Goal: Book appointment/travel/reservation

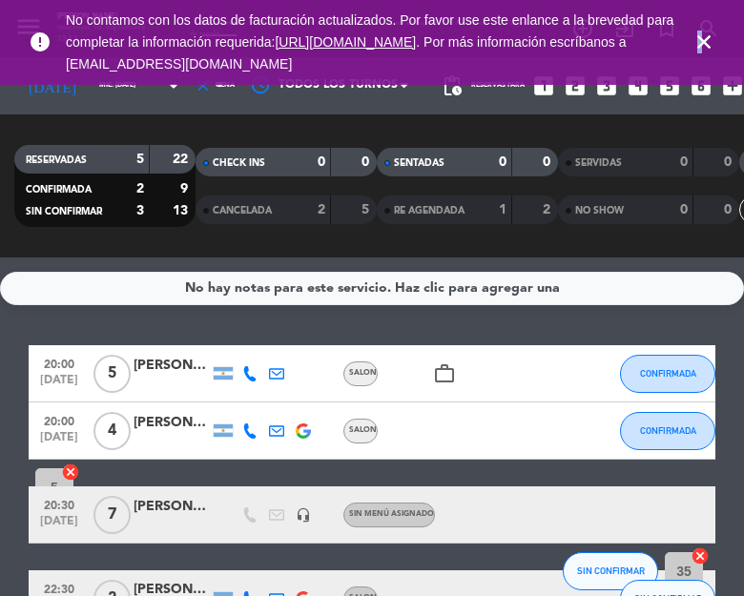
click at [699, 44] on icon "close" at bounding box center [703, 42] width 23 height 23
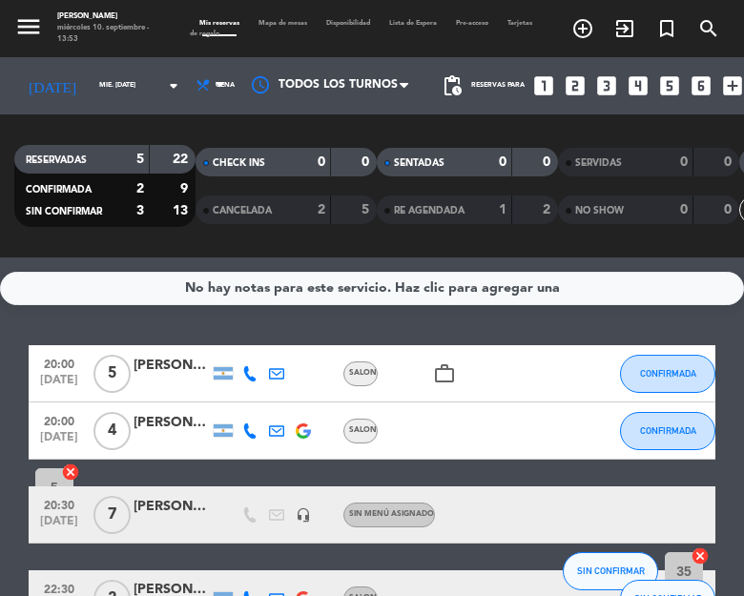
drag, startPoint x: 27, startPoint y: 50, endPoint x: 31, endPoint y: 33, distance: 16.9
click at [28, 40] on div "menu [PERSON_NAME] miércoles 10. septiembre - 13:53 Mis reservas Mapa de mesas …" at bounding box center [372, 28] width 744 height 57
click at [31, 33] on icon "menu" at bounding box center [28, 26] width 29 height 29
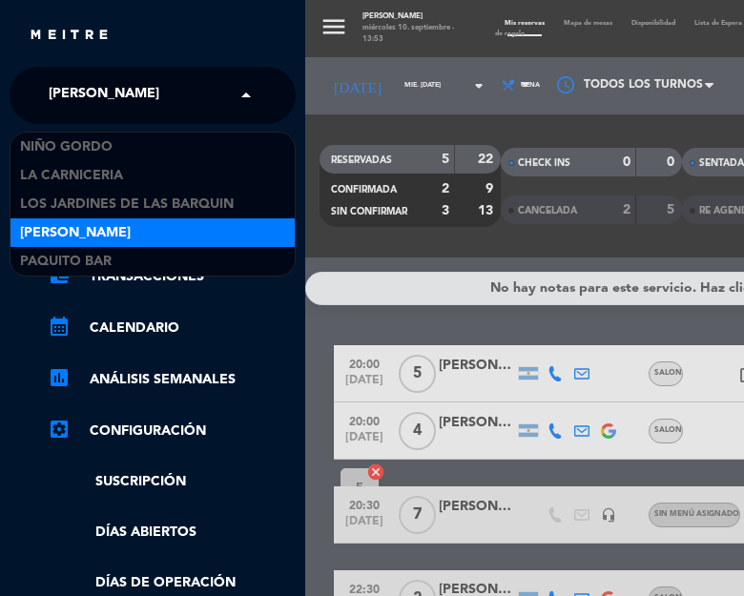
click at [109, 99] on span "[PERSON_NAME]" at bounding box center [104, 95] width 111 height 40
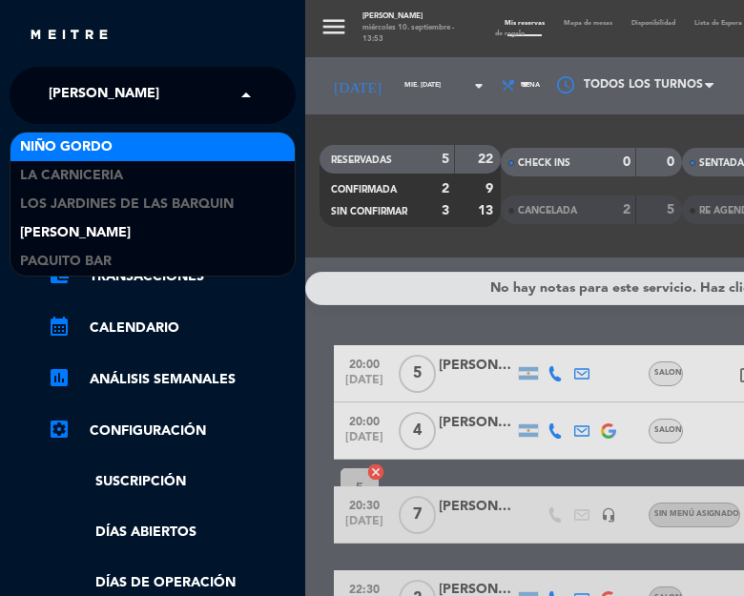
click at [132, 150] on div "Niño Gordo" at bounding box center [152, 147] width 284 height 29
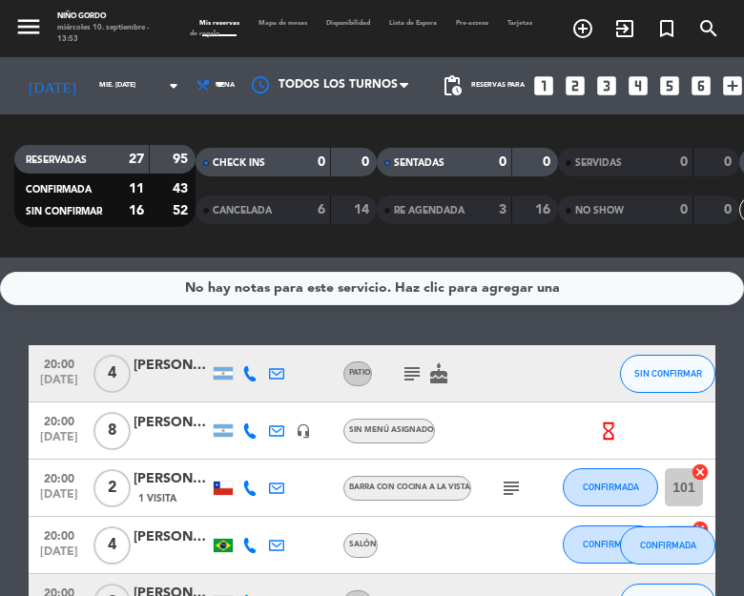
click at [69, 63] on div "[DATE] mié. [DATE] arrow_drop_down" at bounding box center [101, 85] width 175 height 57
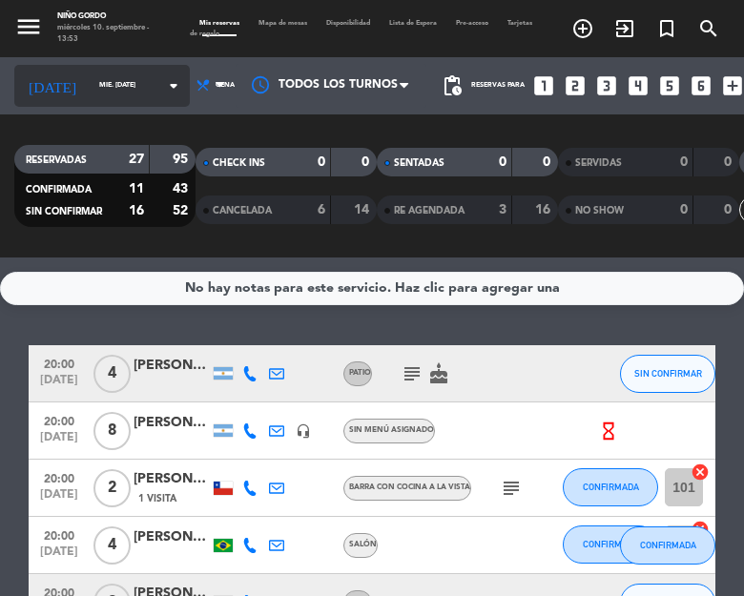
click at [90, 91] on input "mié. [DATE]" at bounding box center [140, 85] width 100 height 27
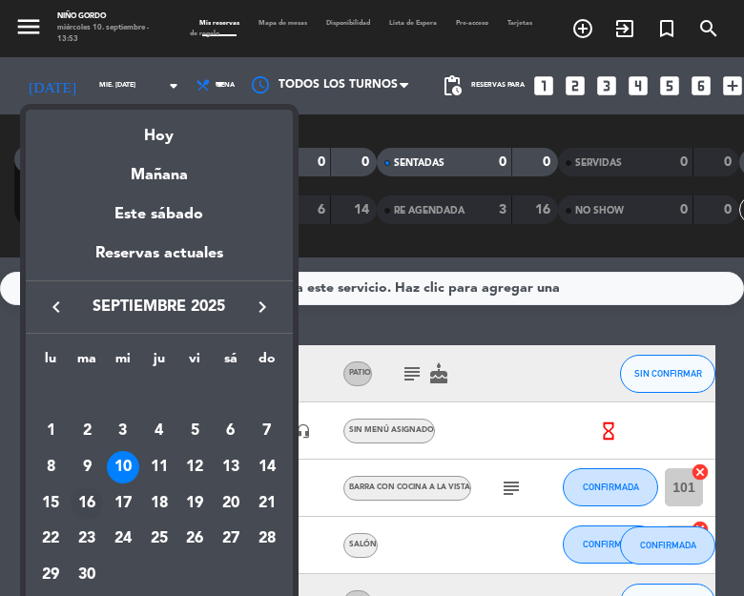
click at [83, 504] on div "16" at bounding box center [87, 503] width 32 height 32
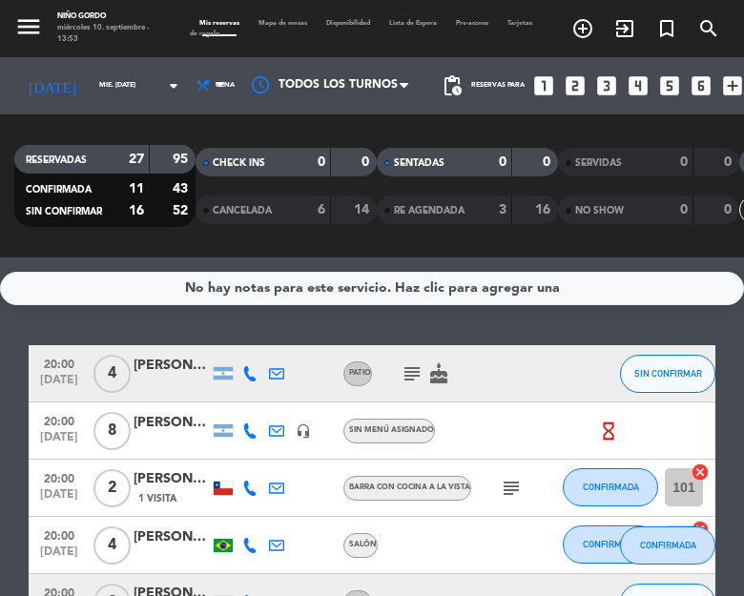
type input "[DATE] sep."
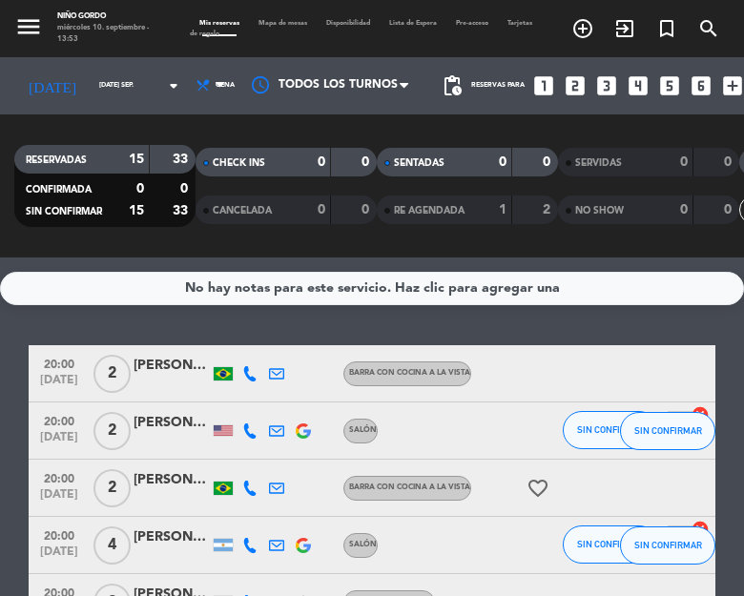
click at [274, 25] on span "Mapa de mesas" at bounding box center [283, 23] width 68 height 7
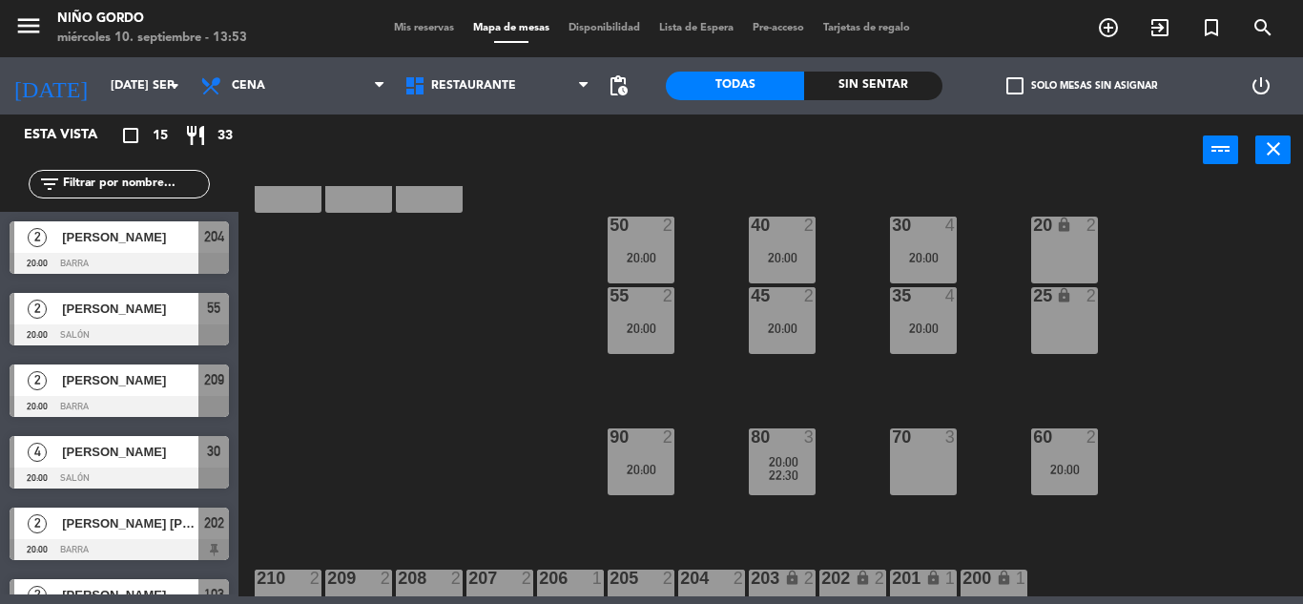
scroll to position [255, 0]
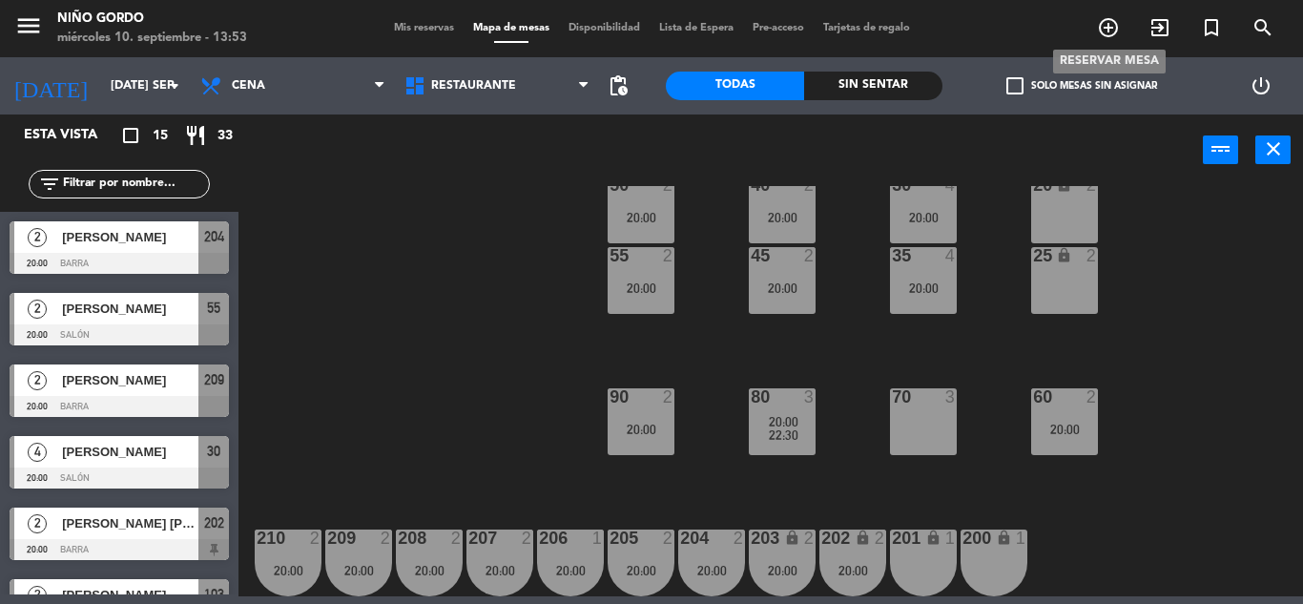
click at [743, 21] on icon "add_circle_outline" at bounding box center [1108, 27] width 23 height 23
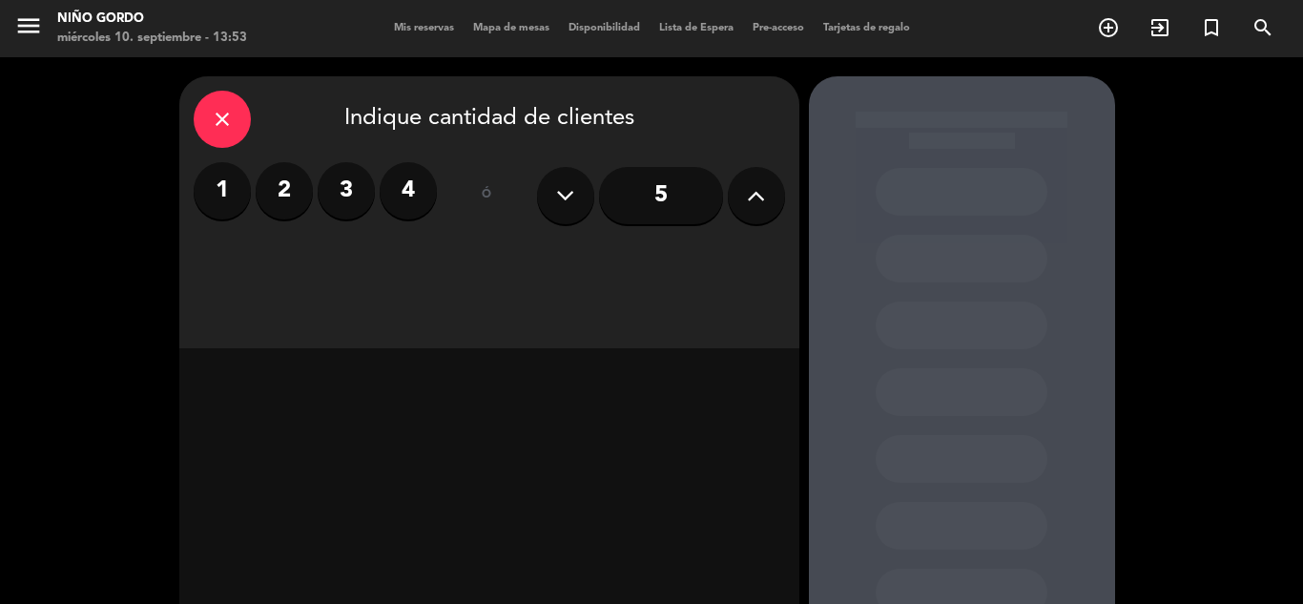
click at [279, 198] on label "2" at bounding box center [284, 190] width 57 height 57
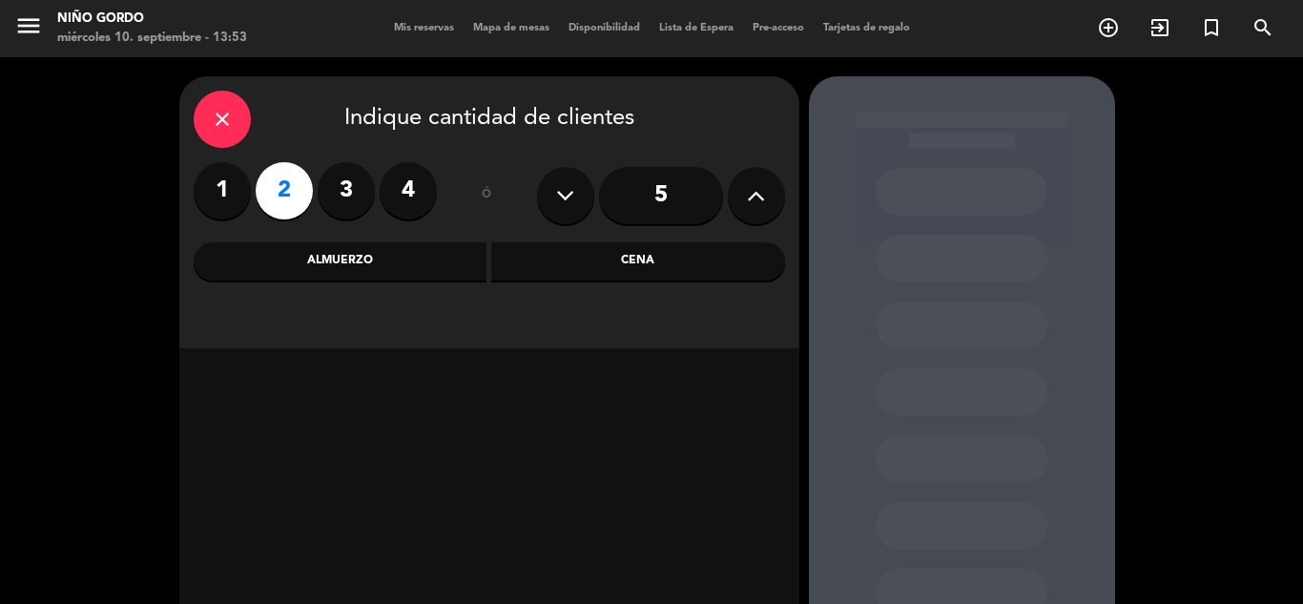
click at [629, 247] on div "Cena" at bounding box center [638, 261] width 294 height 38
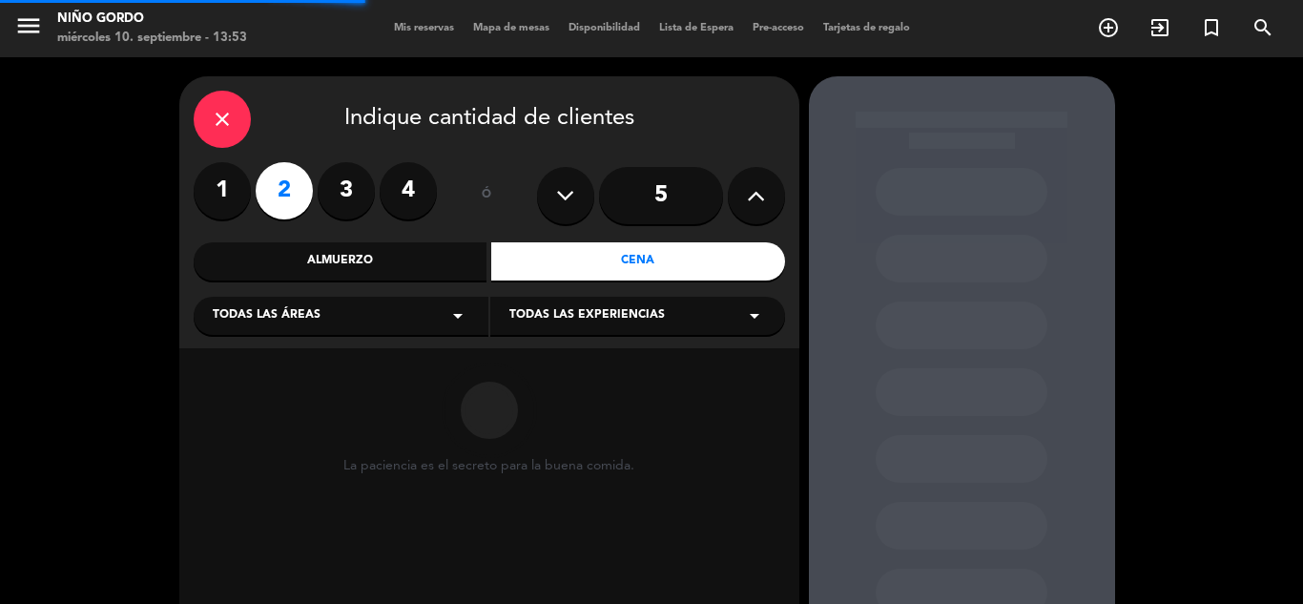
click at [313, 329] on div "Todas las áreas arrow_drop_down" at bounding box center [341, 316] width 295 height 38
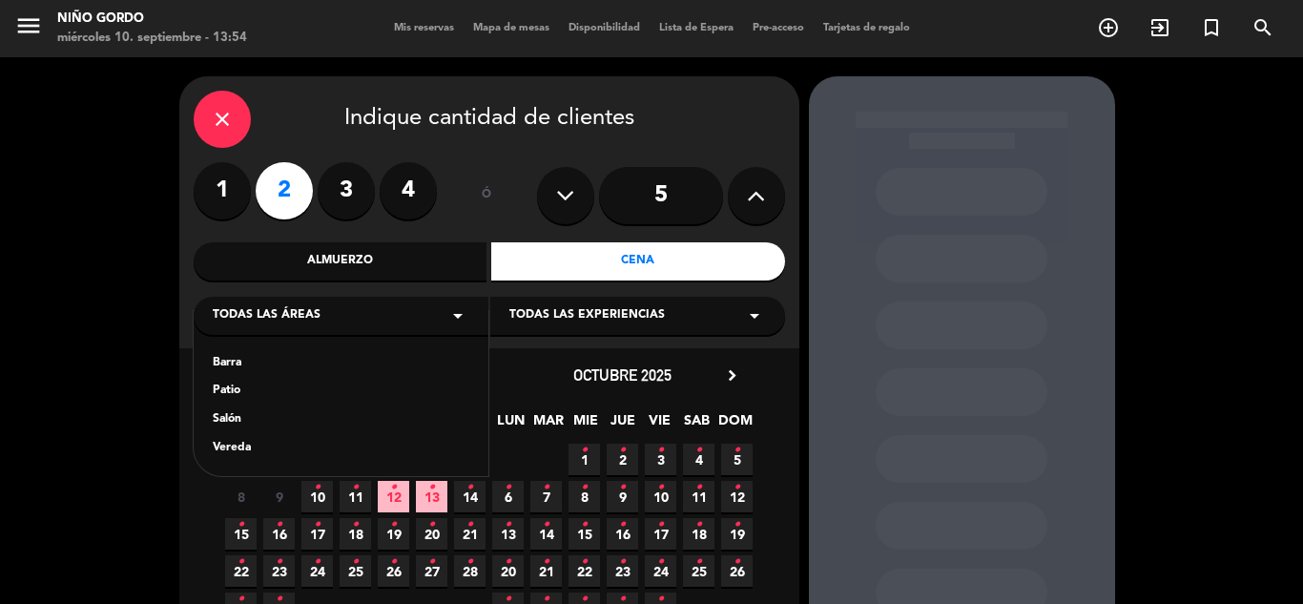
click at [228, 421] on div "Salón" at bounding box center [341, 419] width 257 height 19
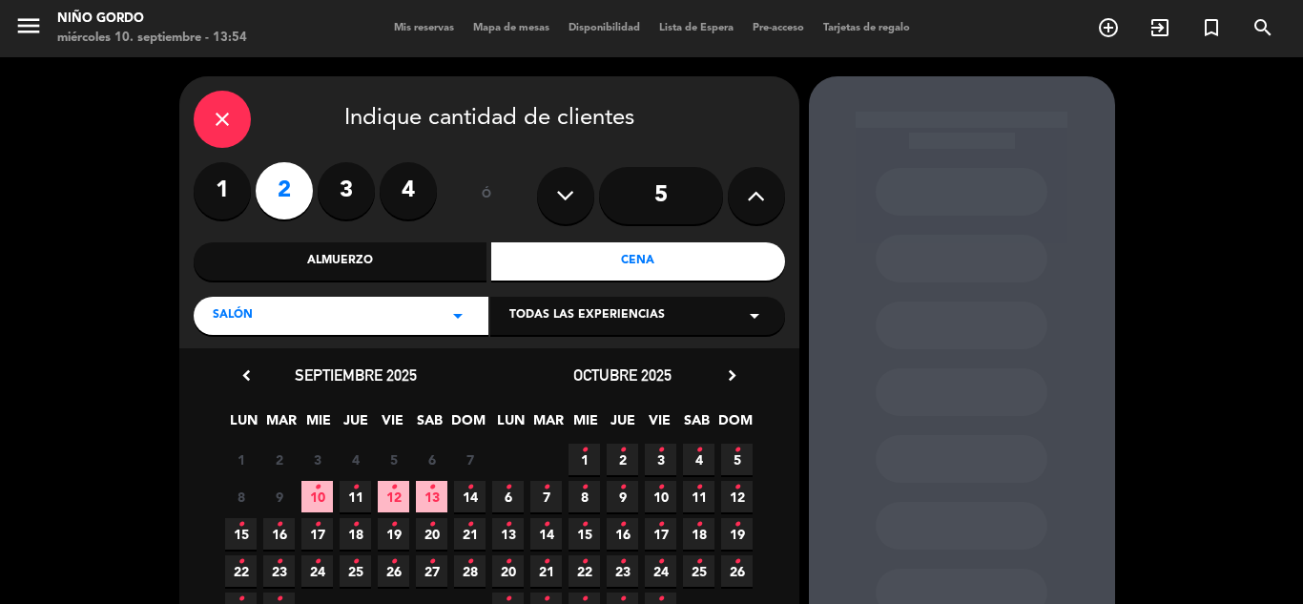
click at [284, 537] on span "16 •" at bounding box center [278, 533] width 31 height 31
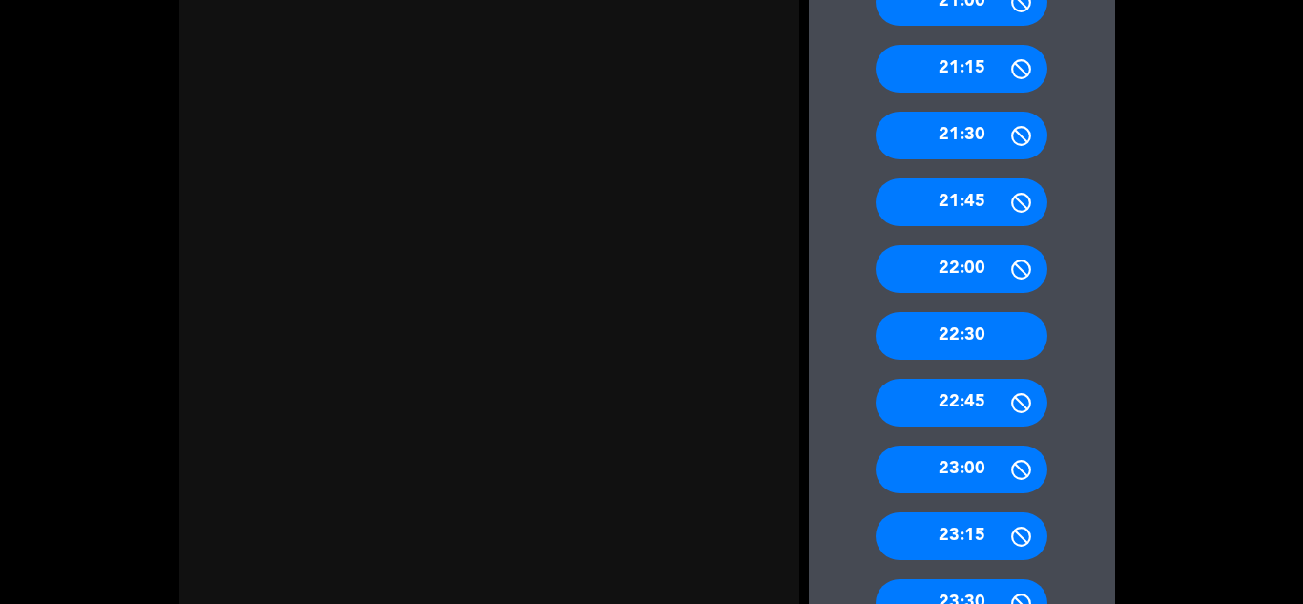
click at [743, 315] on div "22:30" at bounding box center [962, 336] width 172 height 48
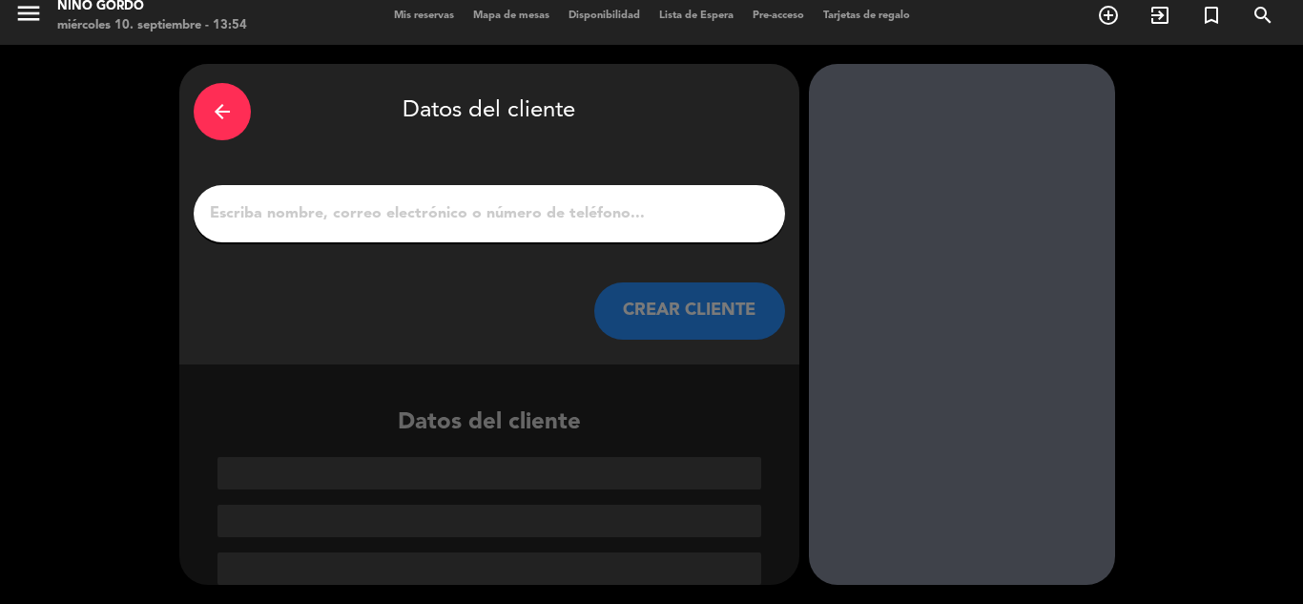
drag, startPoint x: 568, startPoint y: 231, endPoint x: 553, endPoint y: 254, distance: 27.0
click at [566, 230] on div at bounding box center [489, 213] width 591 height 57
click at [543, 214] on input "1" at bounding box center [489, 213] width 563 height 27
paste input "[PERSON_NAME]"
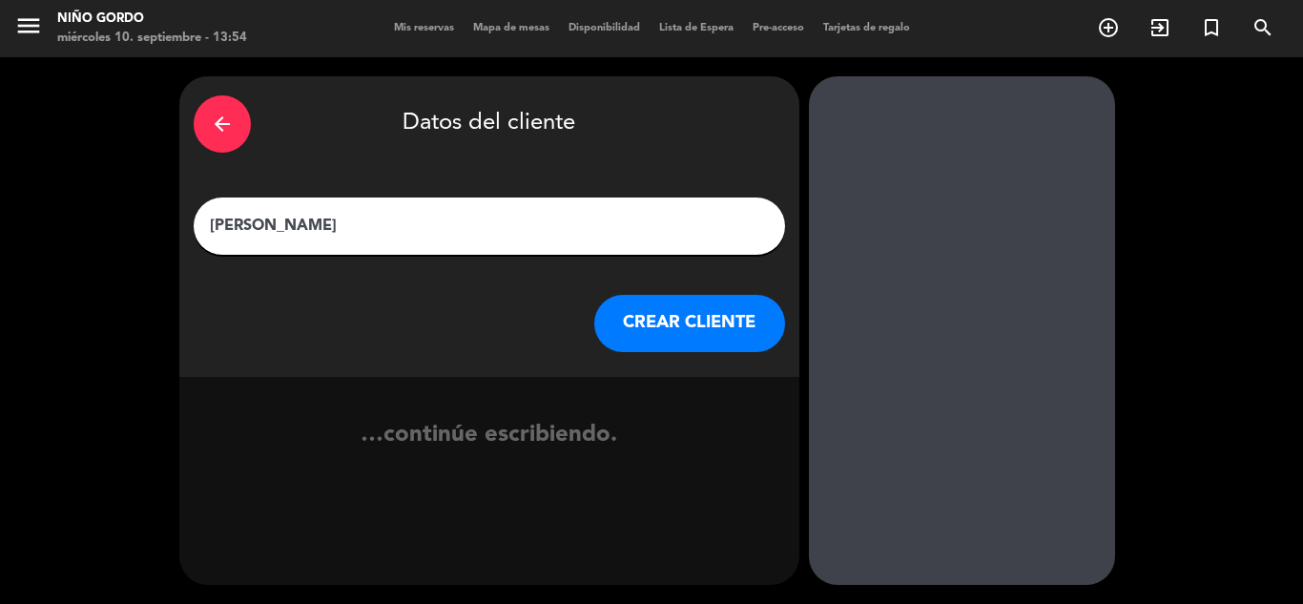
type input "[PERSON_NAME]"
click at [684, 302] on button "CREAR CLIENTE" at bounding box center [689, 323] width 191 height 57
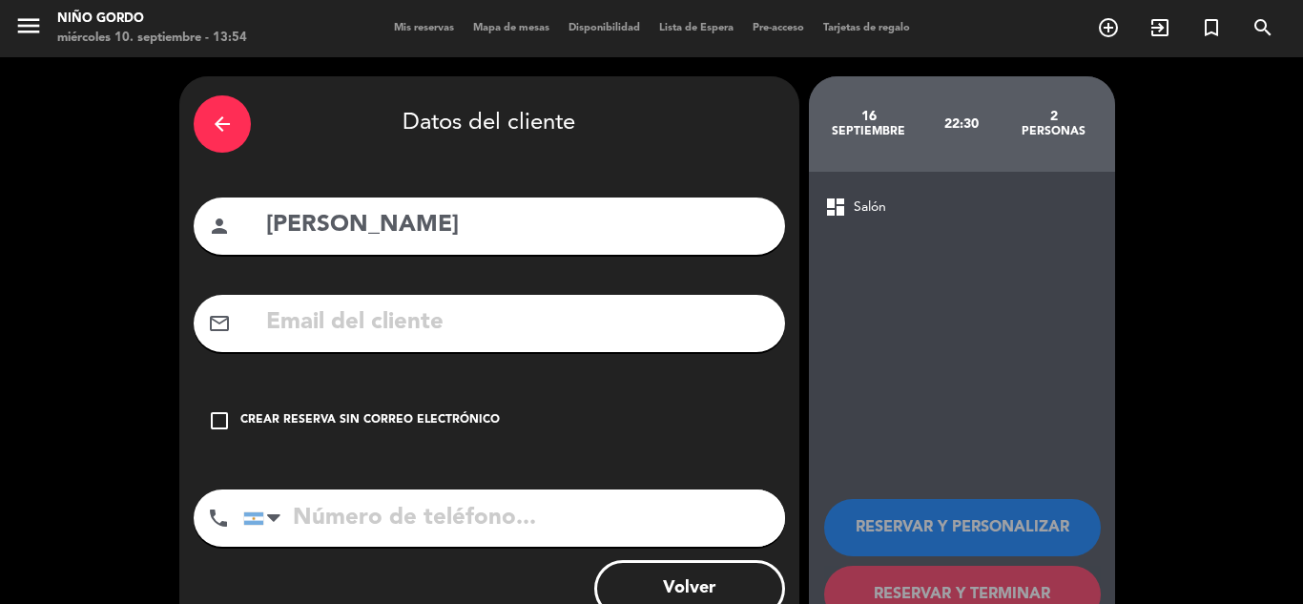
click at [480, 320] on input "text" at bounding box center [517, 322] width 506 height 39
paste input "[PERSON_NAME][EMAIL_ADDRESS][DOMAIN_NAME]"
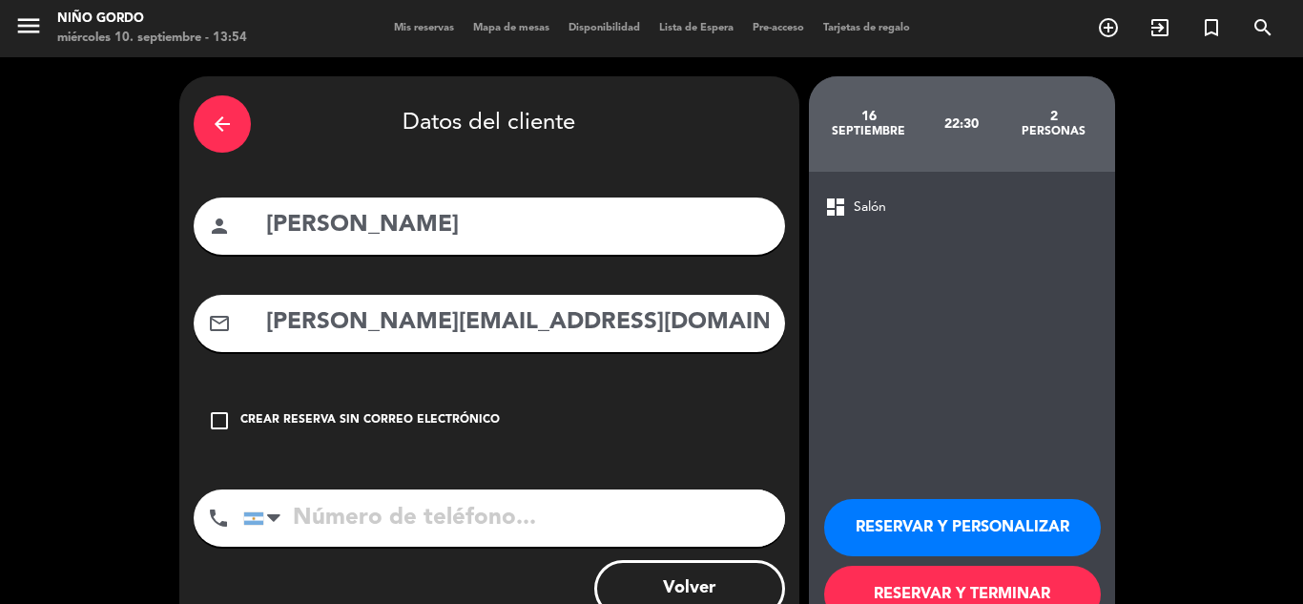
click at [261, 325] on div "mail_outline [PERSON_NAME][EMAIL_ADDRESS][DOMAIN_NAME]" at bounding box center [489, 323] width 591 height 57
click at [268, 332] on input "[PERSON_NAME][EMAIL_ADDRESS][DOMAIN_NAME]" at bounding box center [517, 322] width 506 height 39
type input "[PERSON_NAME][EMAIL_ADDRESS][PERSON_NAME][DOMAIN_NAME]"
click at [427, 486] on div "arrow_back Datos del cliente person [PERSON_NAME] mail_outline [PERSON_NAME][EM…" at bounding box center [489, 360] width 620 height 569
click at [430, 507] on input "tel" at bounding box center [514, 517] width 542 height 57
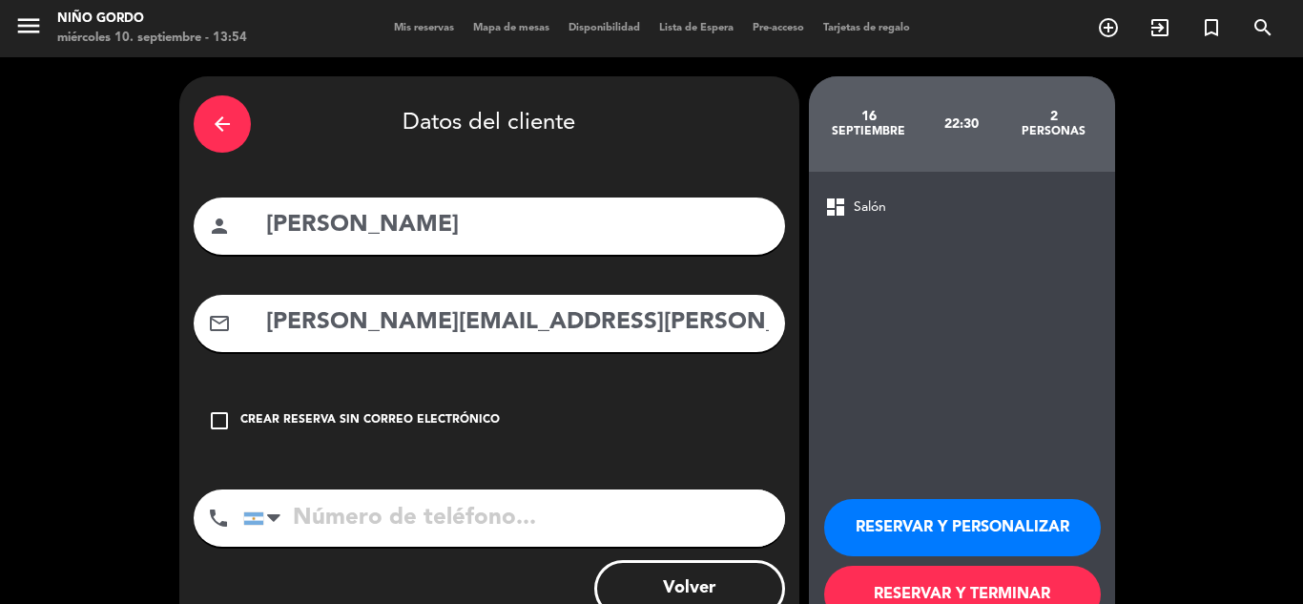
click at [658, 521] on input "tel" at bounding box center [514, 517] width 542 height 57
paste input "[PHONE_NUMBER]"
type input "[PHONE_NUMBER]"
click at [743, 512] on button "RESERVAR Y PERSONALIZAR" at bounding box center [962, 527] width 277 height 57
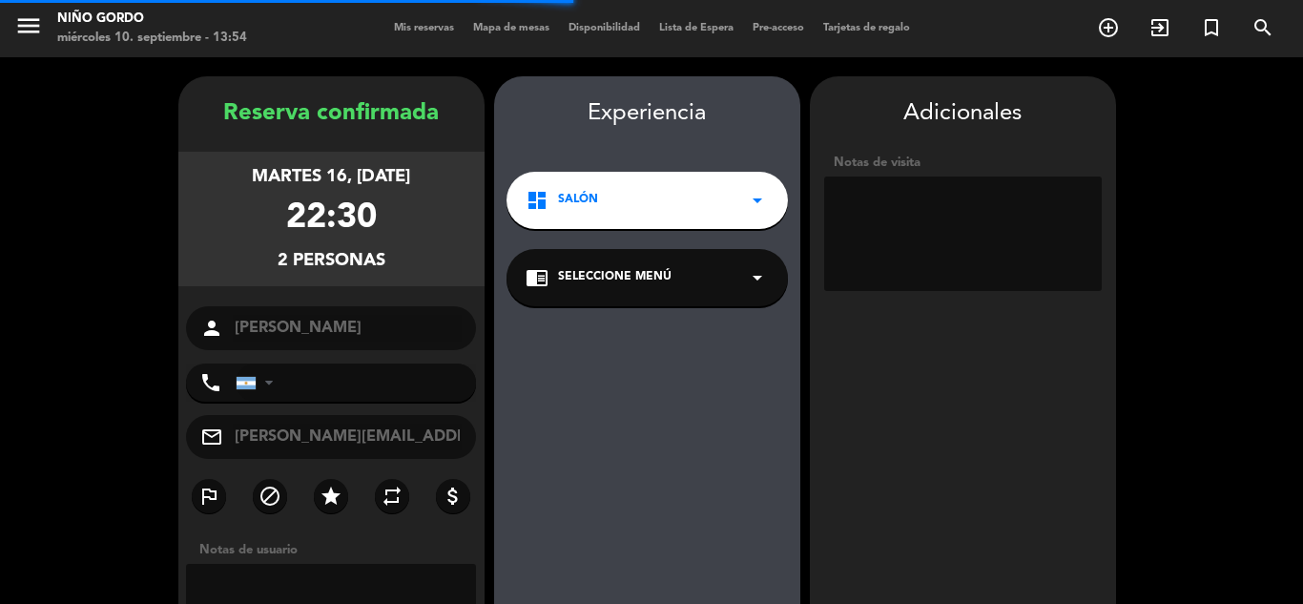
type input "[PHONE_NUMBER]"
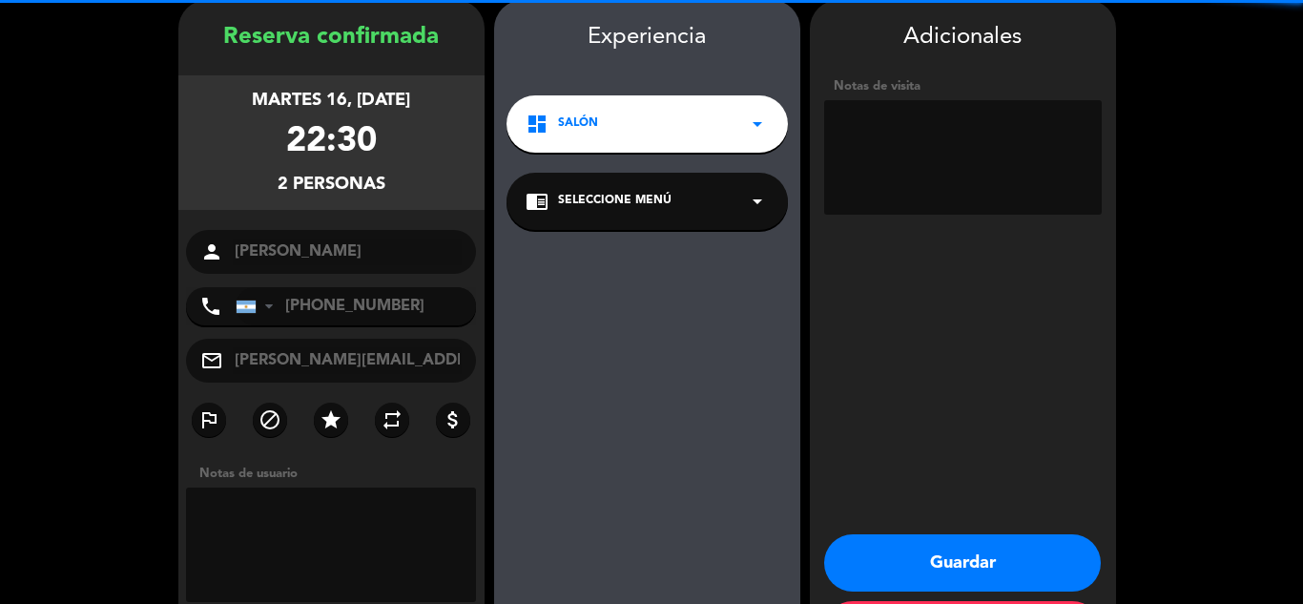
click at [643, 212] on div "chrome_reader_mode Seleccione Menú arrow_drop_down" at bounding box center [646, 201] width 281 height 57
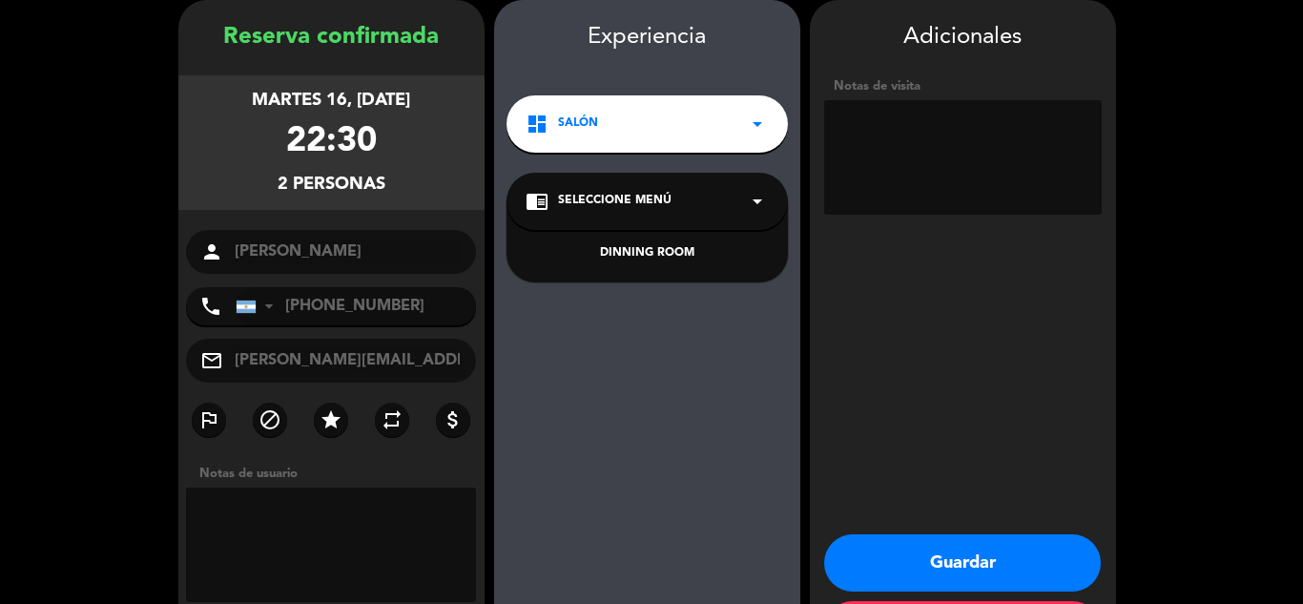
click at [627, 252] on div "DINNING ROOM" at bounding box center [647, 253] width 243 height 19
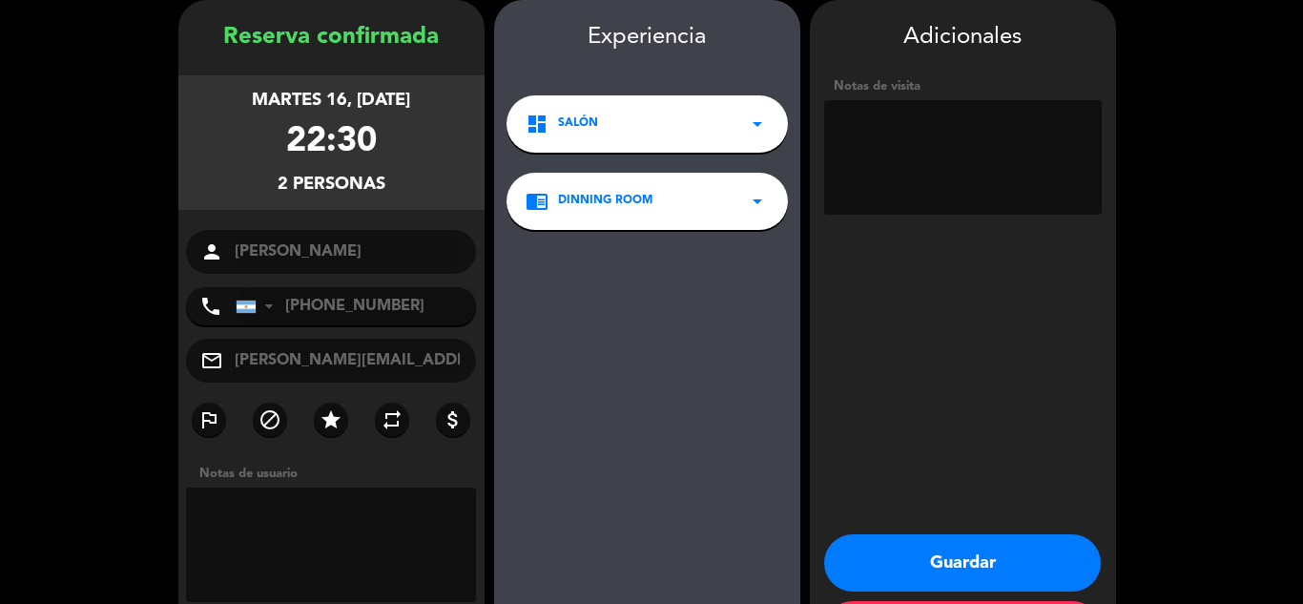
click at [743, 540] on button "Guardar" at bounding box center [962, 562] width 277 height 57
